Goal: Navigation & Orientation: Find specific page/section

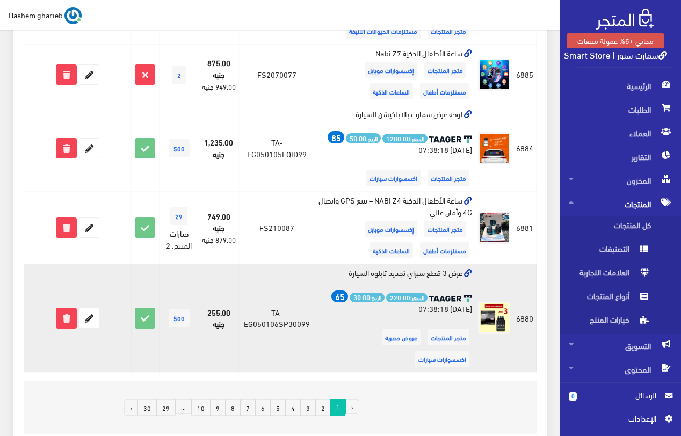
scroll to position [1221, 0]
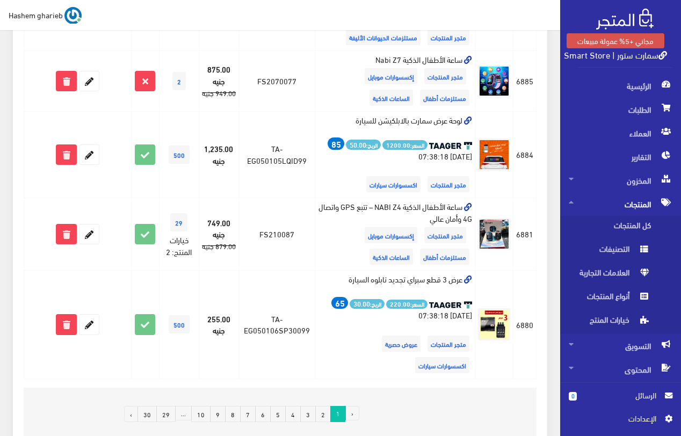
click at [247, 406] on link "7" at bounding box center [248, 414] width 16 height 16
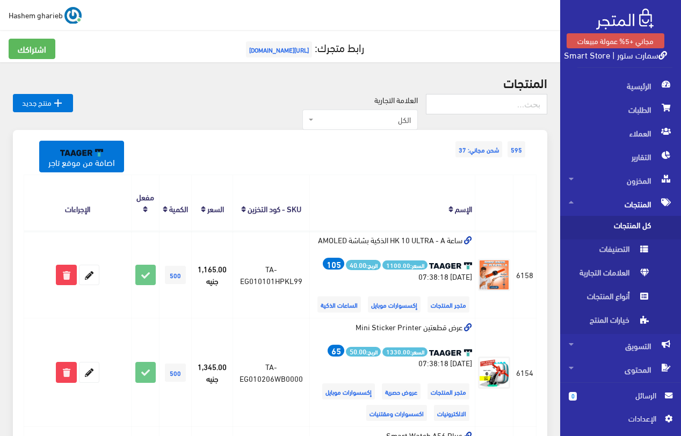
scroll to position [1752, 0]
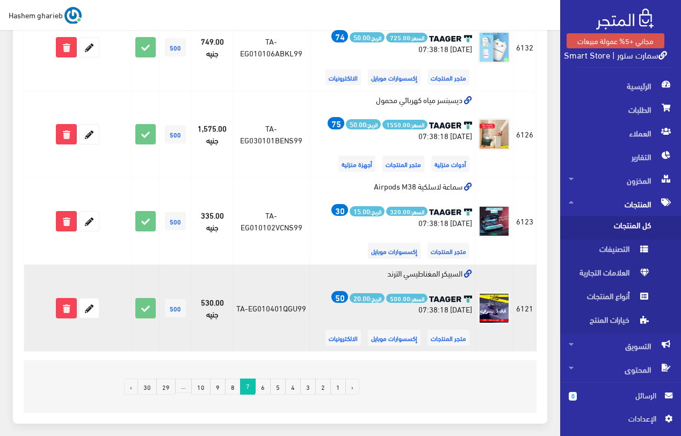
scroll to position [1752, 0]
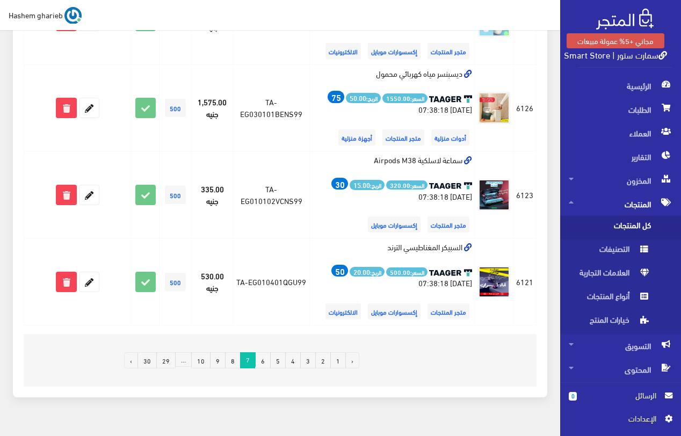
click at [154, 352] on link "30" at bounding box center [147, 360] width 19 height 16
